Goal: Check status

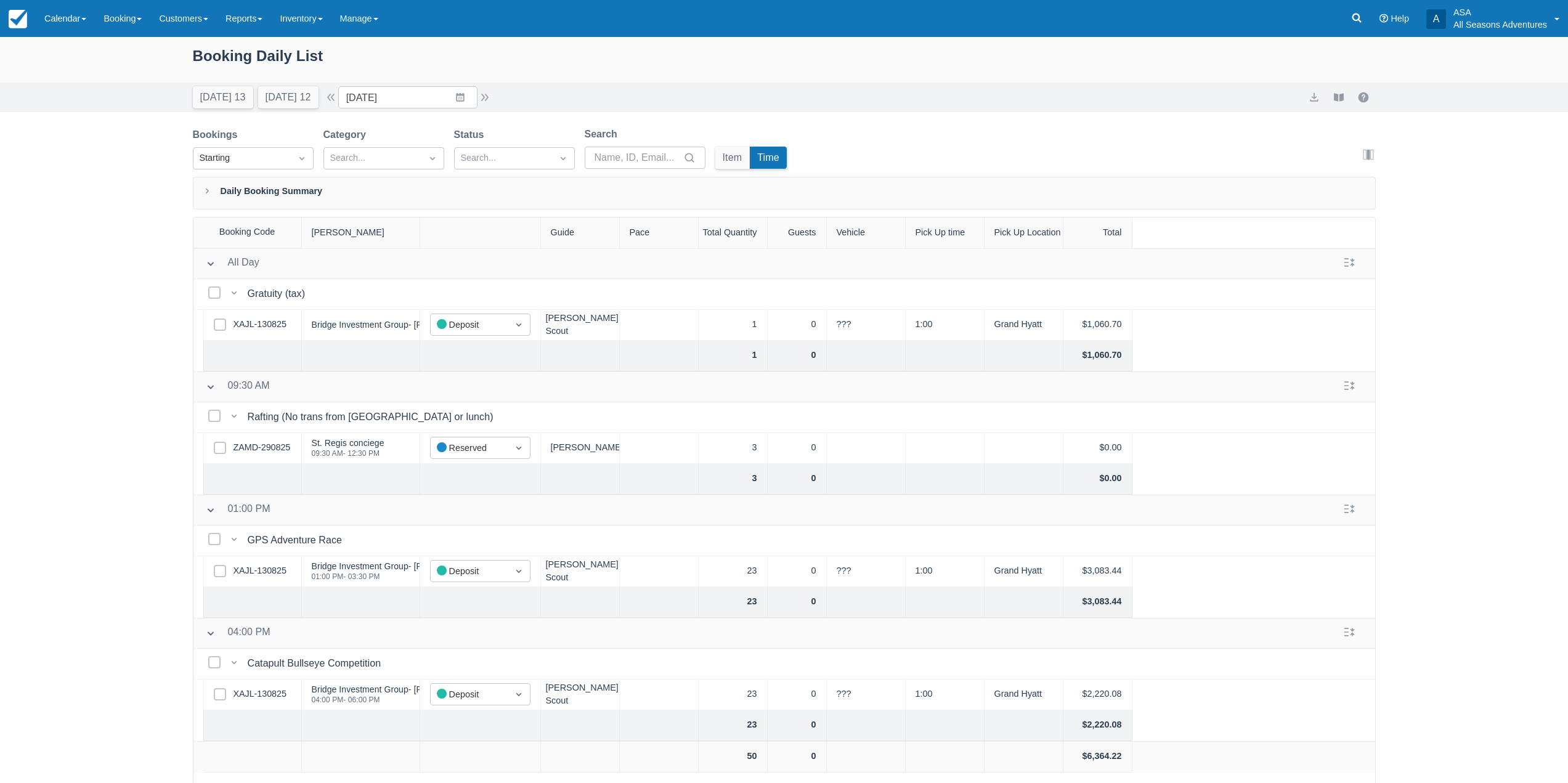
scroll to position [63, 0]
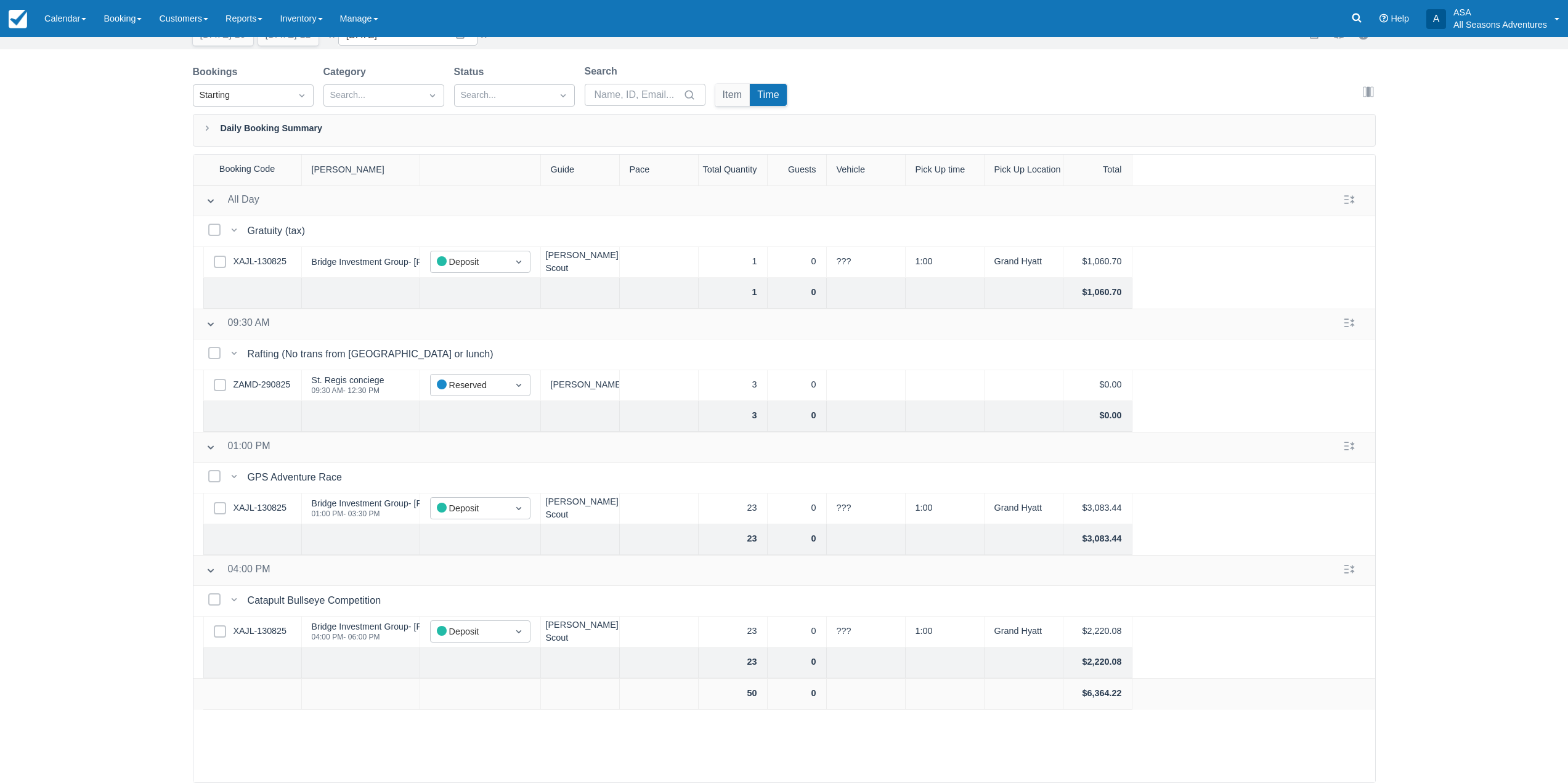
click at [1521, 379] on div "Booking Daily List [DATE] 13 [DATE] 12 Date [DATE] Navigate forward to interact…" at bounding box center [784, 379] width 1568 height 809
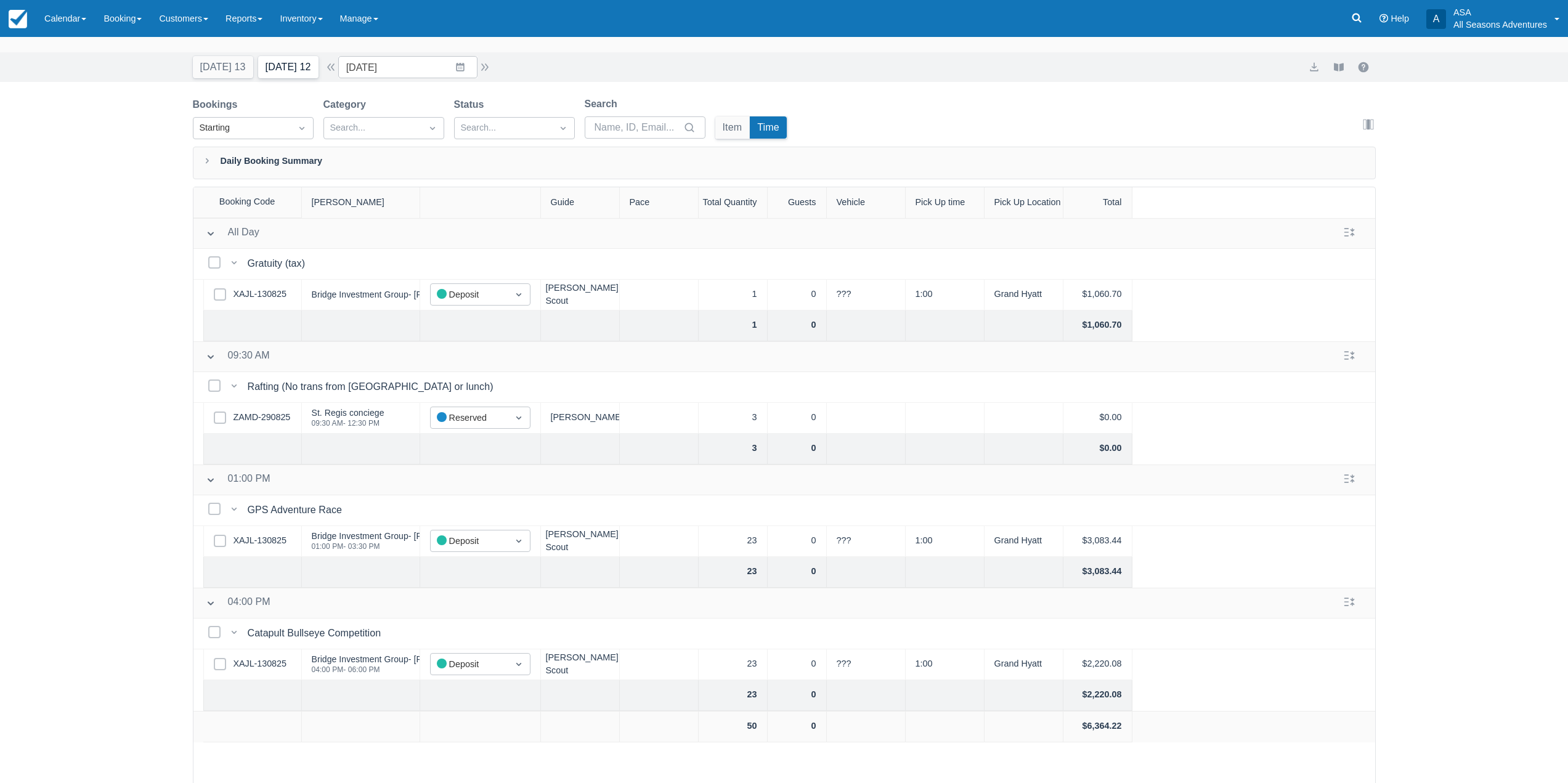
scroll to position [0, 0]
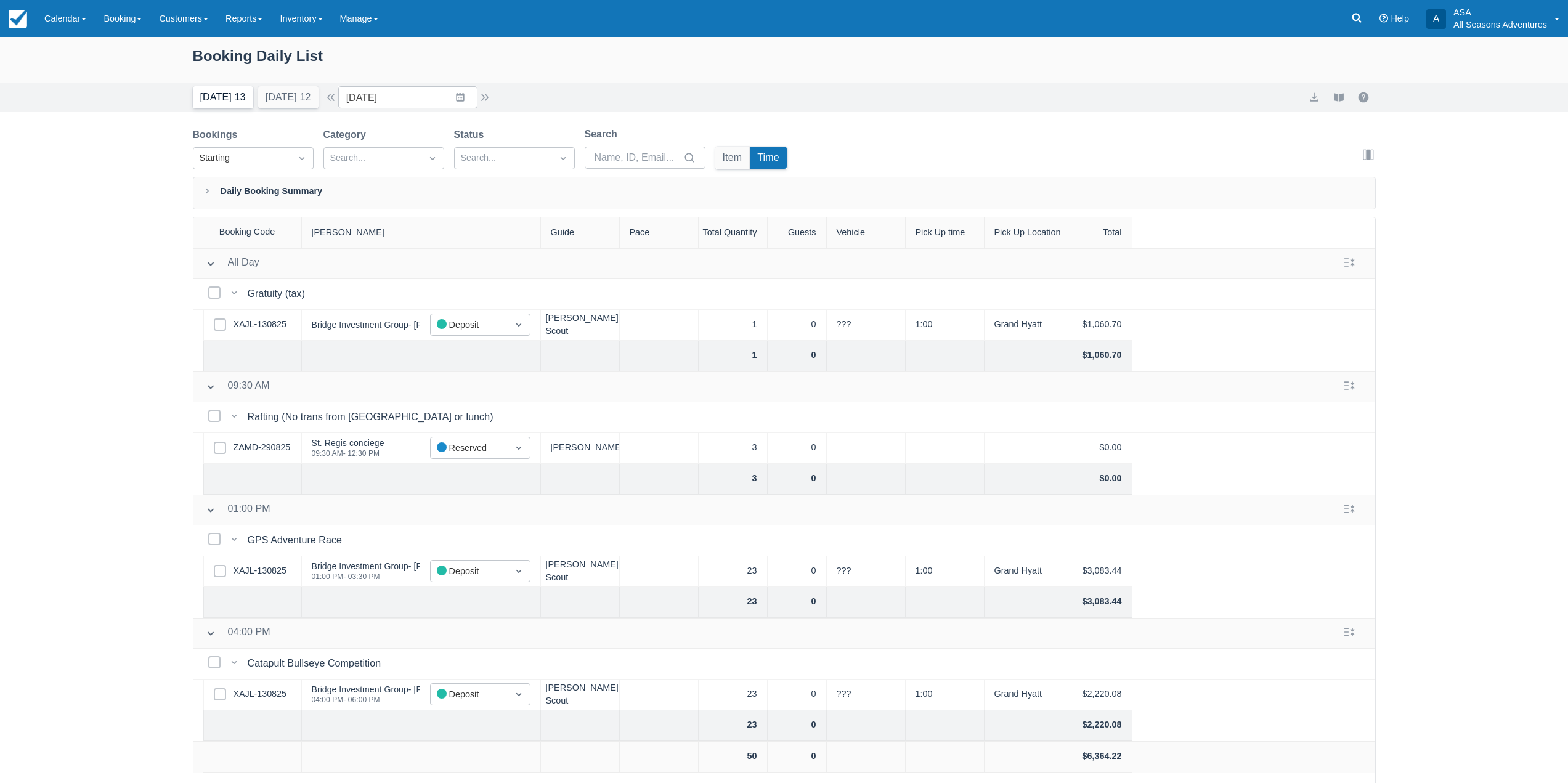
click at [215, 90] on button "[DATE] 13" at bounding box center [223, 97] width 60 height 22
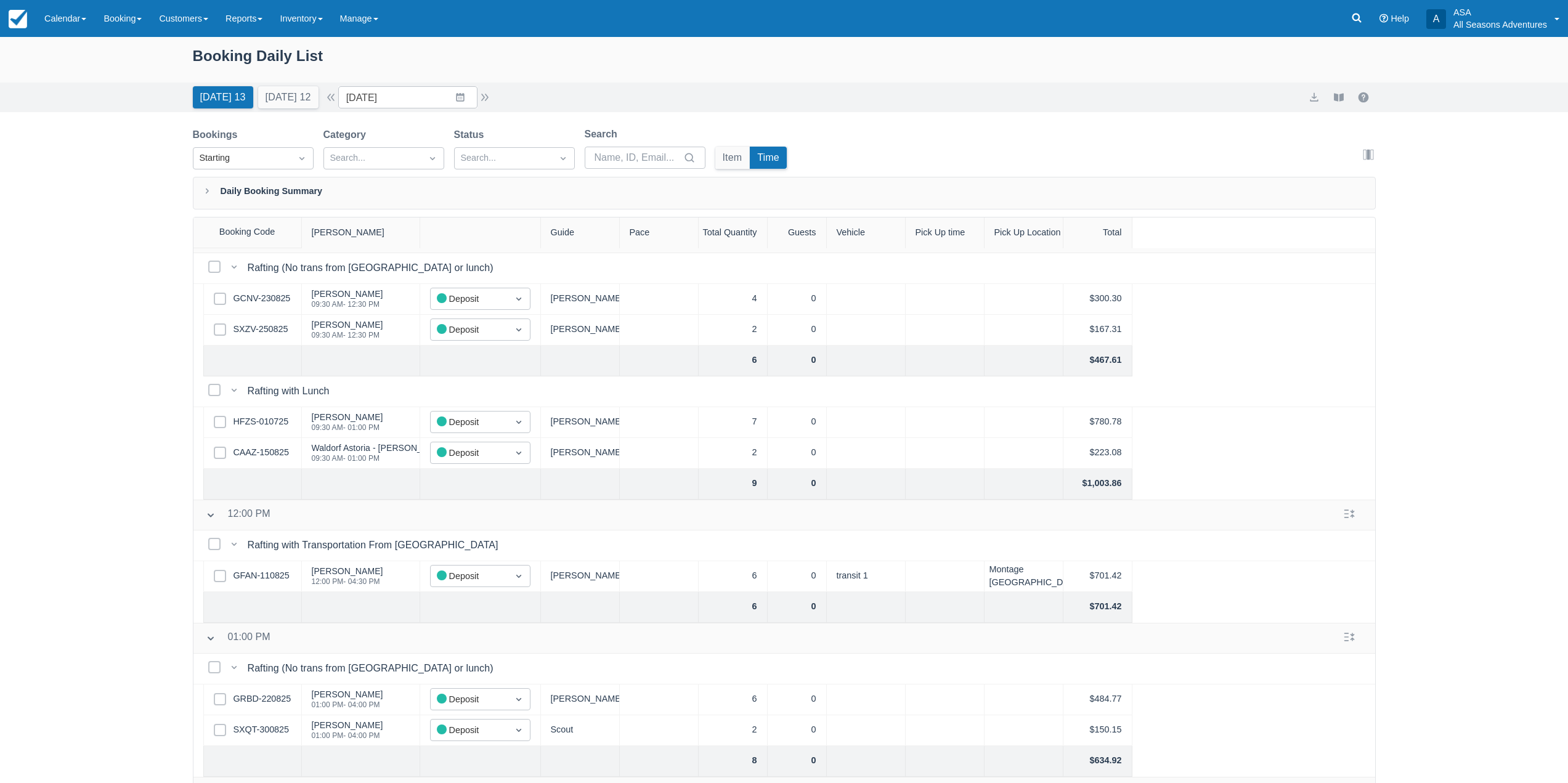
scroll to position [677, 0]
click at [292, 101] on button "[DATE] 12" at bounding box center [288, 97] width 60 height 22
type input "[DATE]"
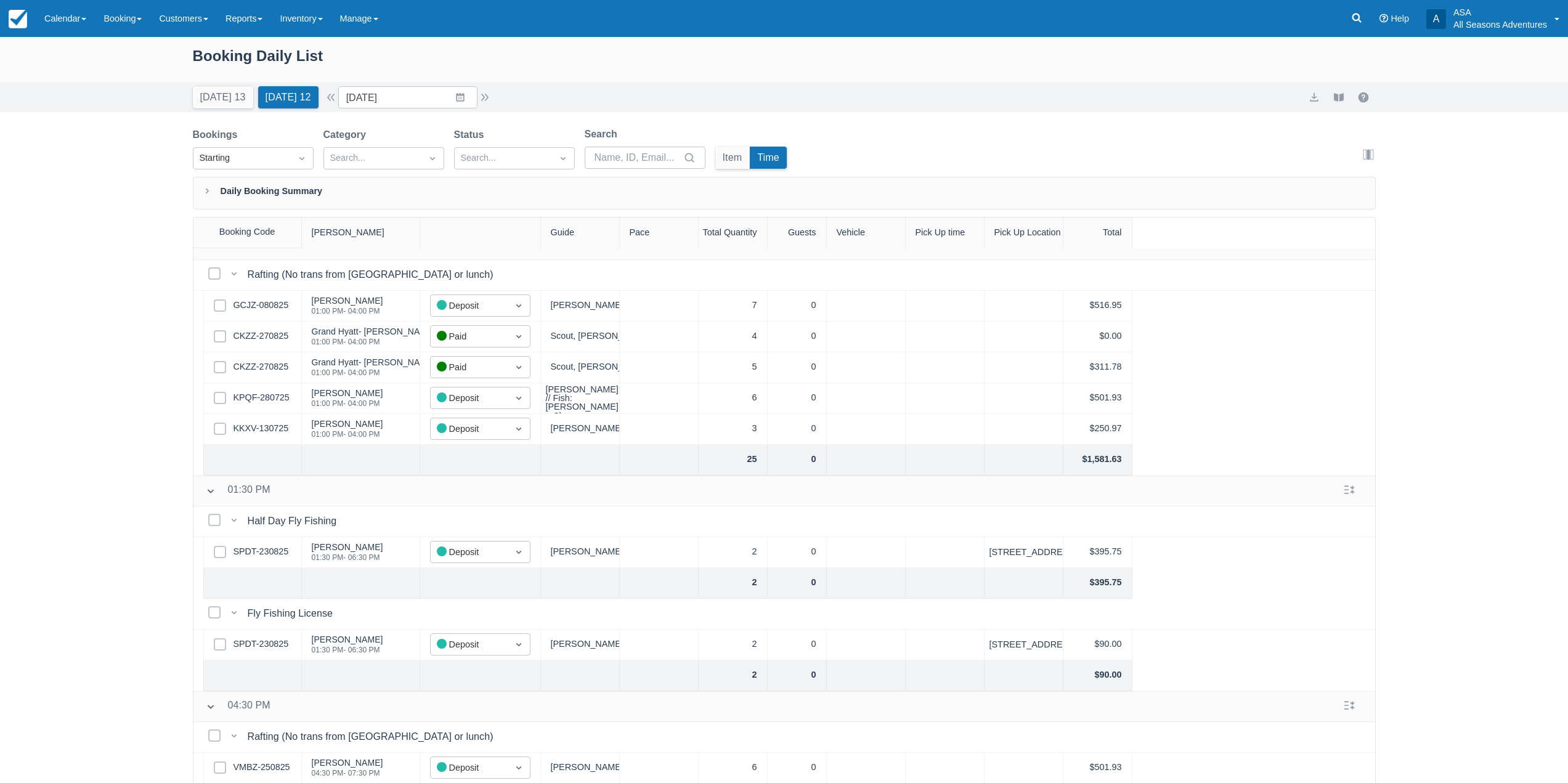
scroll to position [953, 0]
